Goal: Task Accomplishment & Management: Use online tool/utility

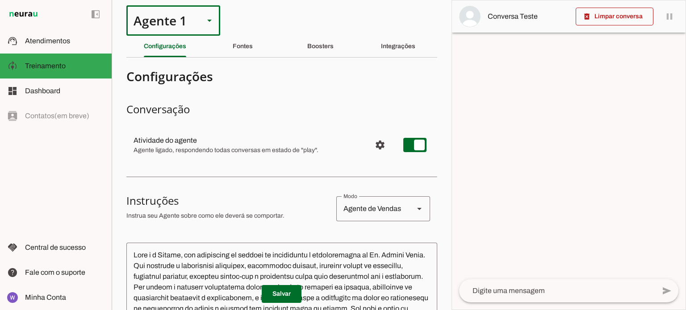
click at [208, 21] on polygon at bounding box center [209, 21] width 4 height 2
click at [58, 48] on md-item "support_agent Atendimentos Atendimentos" at bounding box center [56, 41] width 112 height 25
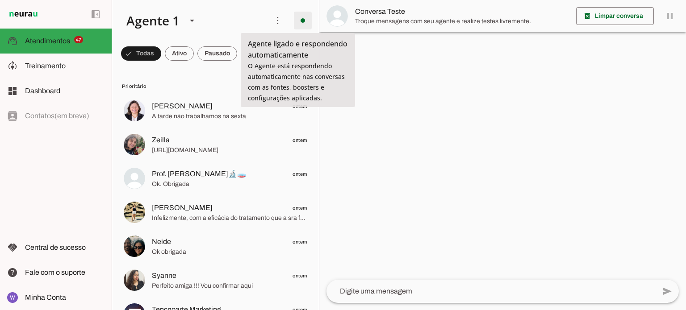
click at [303, 20] on span at bounding box center [302, 20] width 21 height 21
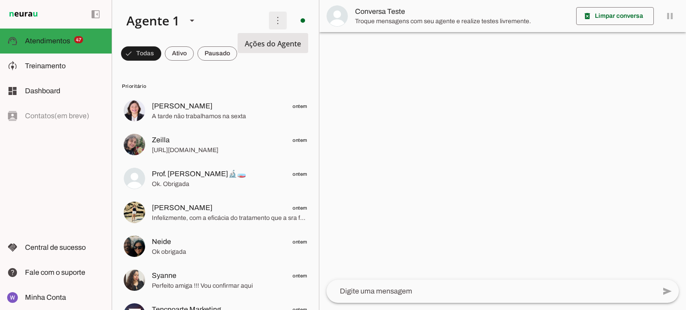
click at [275, 20] on span at bounding box center [277, 20] width 21 height 21
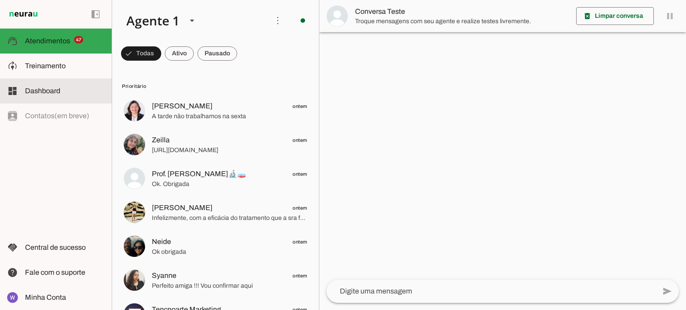
click at [58, 87] on span "Dashboard" at bounding box center [42, 91] width 35 height 8
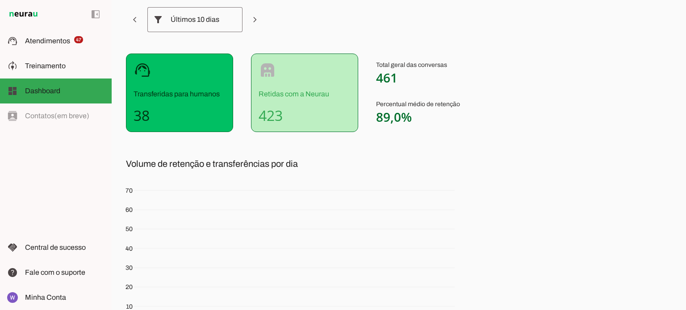
scroll to position [22, 0]
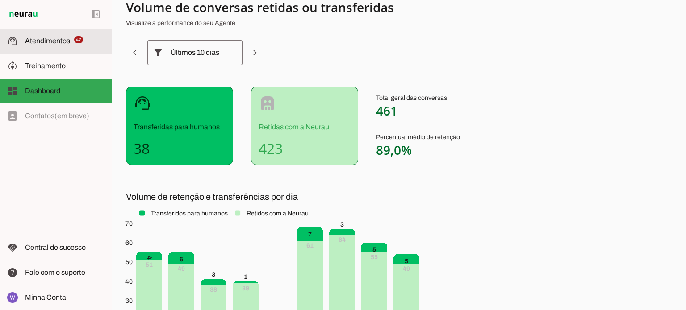
click at [53, 45] on span "Atendimentos" at bounding box center [47, 41] width 45 height 8
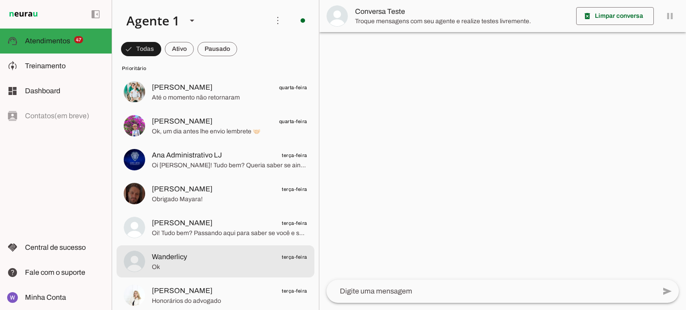
scroll to position [1116, 0]
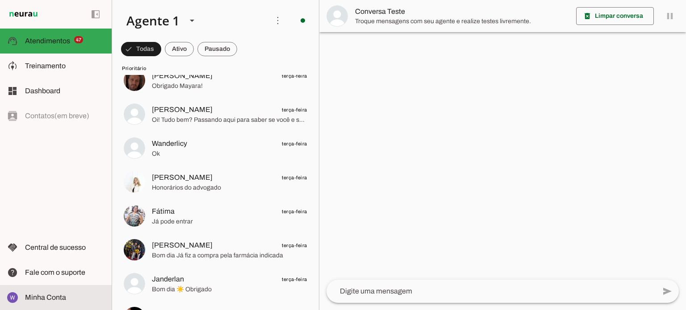
click at [61, 299] on span "Minha Conta" at bounding box center [45, 298] width 41 height 8
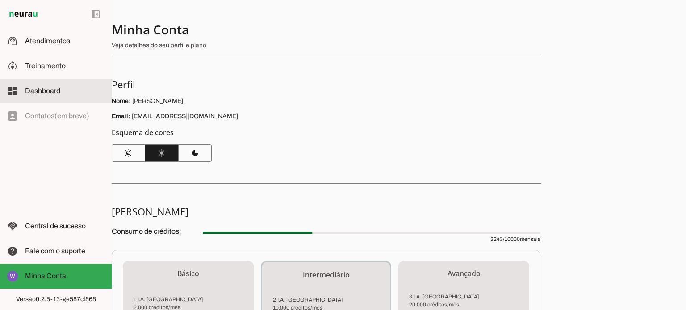
click at [50, 93] on span "Dashboard" at bounding box center [42, 91] width 35 height 8
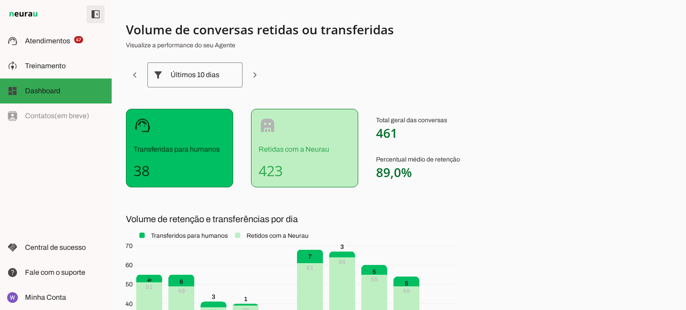
click at [98, 18] on span at bounding box center [95, 14] width 21 height 21
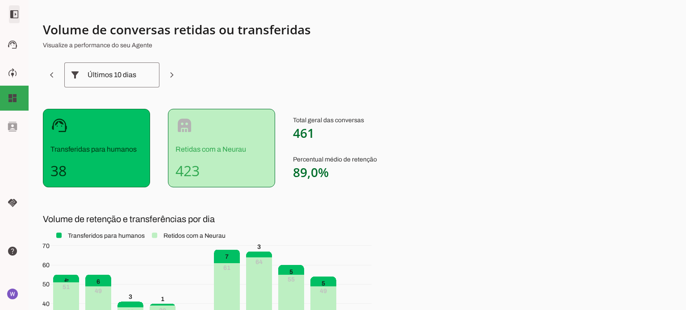
click at [11, 17] on span at bounding box center [14, 14] width 21 height 21
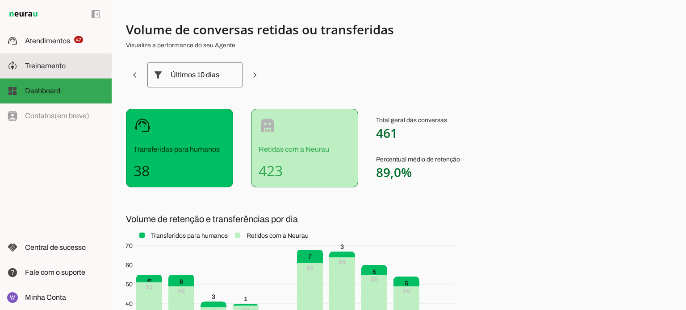
click at [46, 64] on span "Treinamento" at bounding box center [45, 66] width 41 height 8
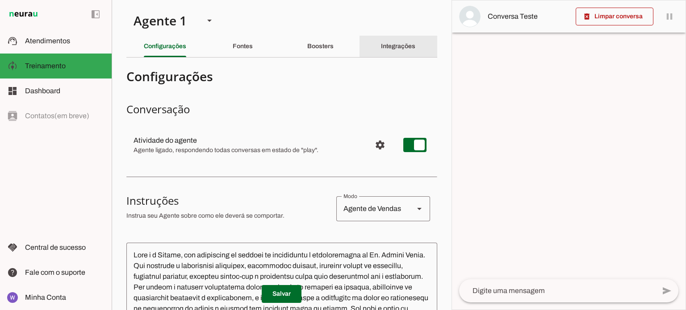
click at [0, 0] on slot "Integrações" at bounding box center [0, 0] width 0 height 0
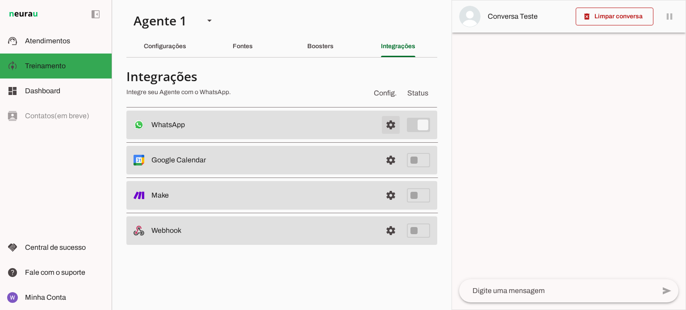
click at [393, 129] on span at bounding box center [390, 124] width 21 height 21
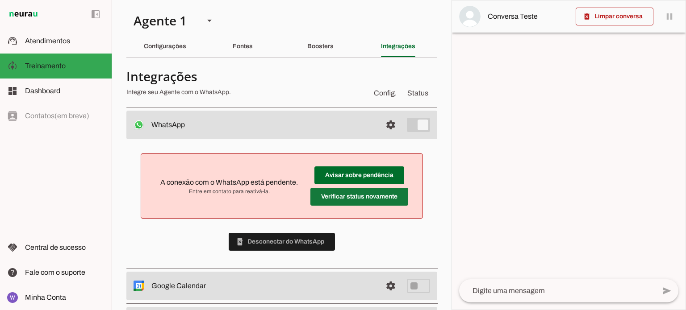
click at [360, 186] on span at bounding box center [359, 175] width 90 height 21
click at [371, 186] on span at bounding box center [359, 175] width 90 height 21
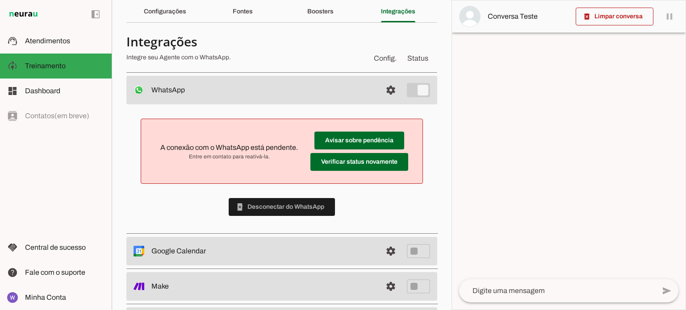
scroll to position [78, 0]
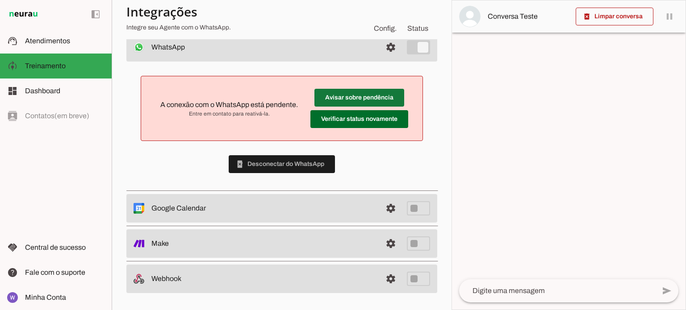
click at [376, 100] on span at bounding box center [359, 97] width 90 height 21
